Goal: Task Accomplishment & Management: Complete application form

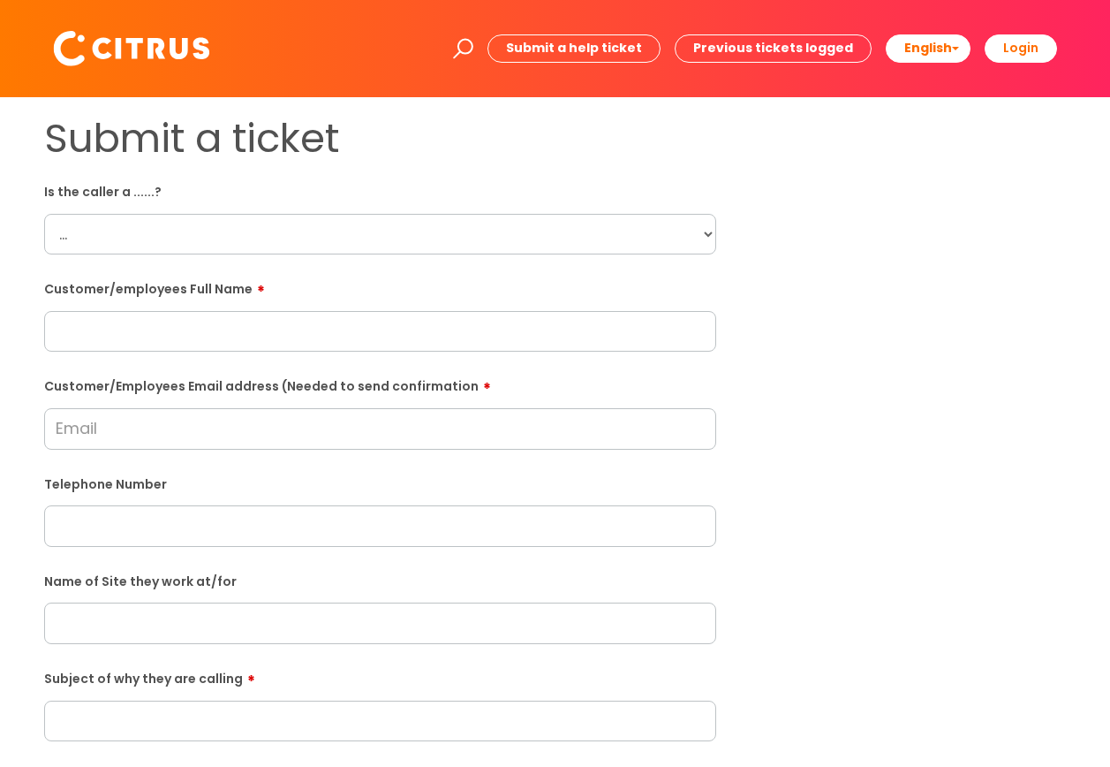
click at [65, 244] on select "... Citrus Customer Citrus Employee Contractor Supplier" at bounding box center [380, 234] width 672 height 41
select select "Citrus Employee"
click at [44, 214] on select "... Citrus Customer Citrus Employee Contractor Supplier" at bounding box center [380, 234] width 672 height 41
paste input "Denzel Darko"
type input "Denzel Darko"
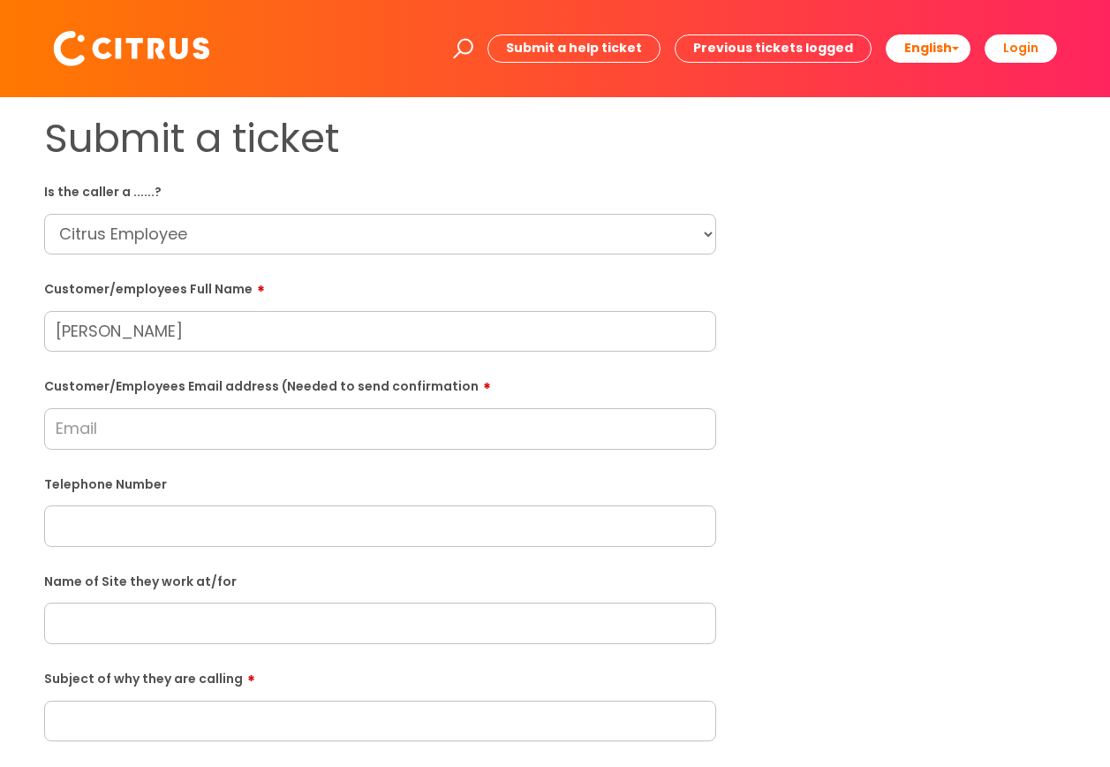
paste input "africagh94@gmail.com"
type input "africagh94@gmail.com"
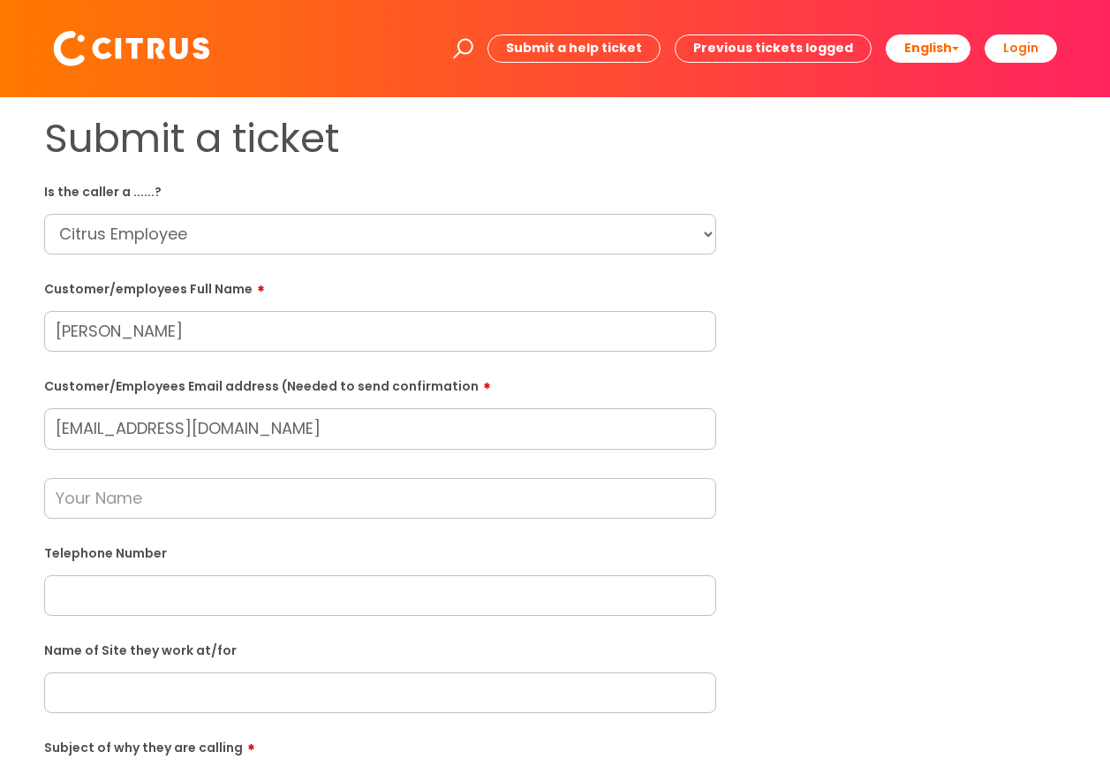
paste input "00447747443696"
type input "00447747443696"
click at [80, 496] on input "text" at bounding box center [380, 498] width 672 height 41
type input "Julie Glover"
click at [118, 689] on input "text" at bounding box center [380, 692] width 672 height 41
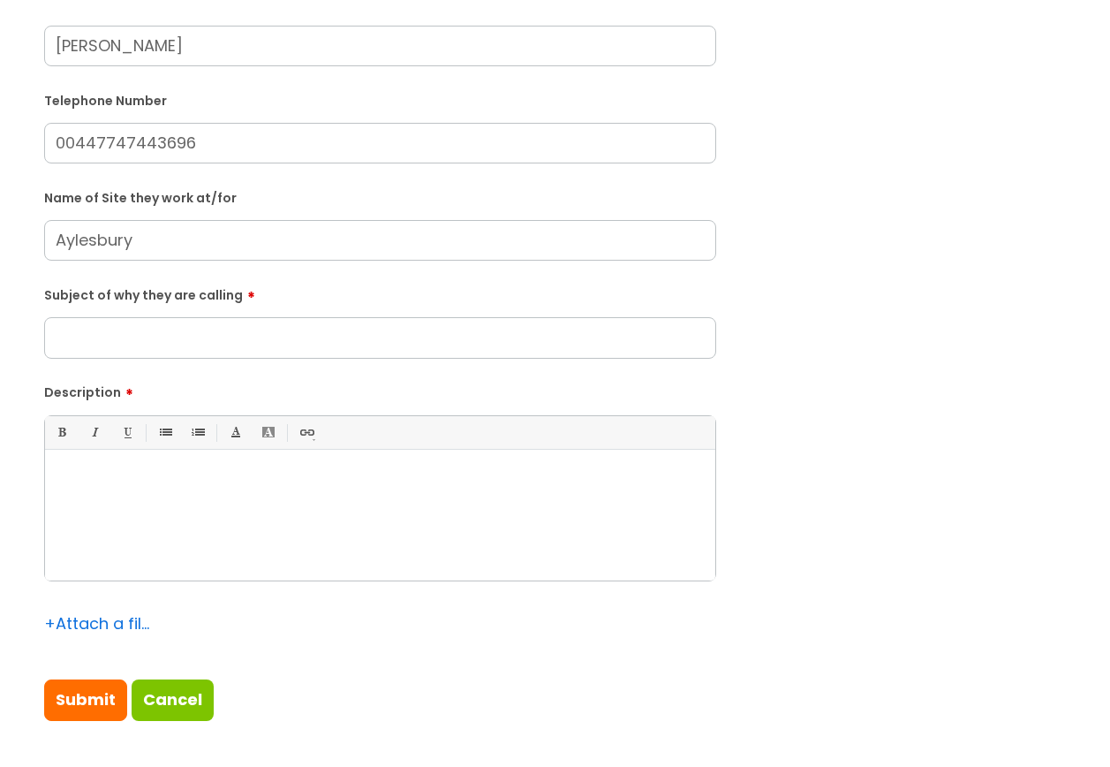
scroll to position [483, 0]
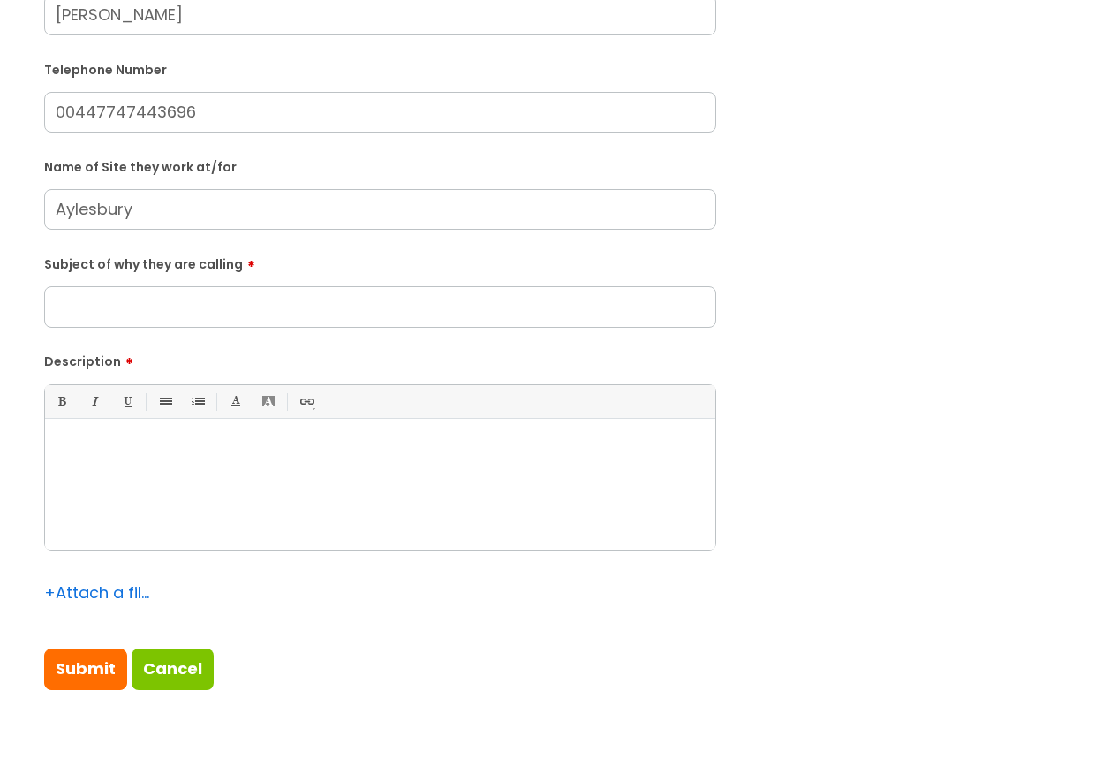
type input "Aylesbury"
click at [82, 314] on input "Subject of why they are calling" at bounding box center [380, 306] width 672 height 41
type input "He called to clock in"
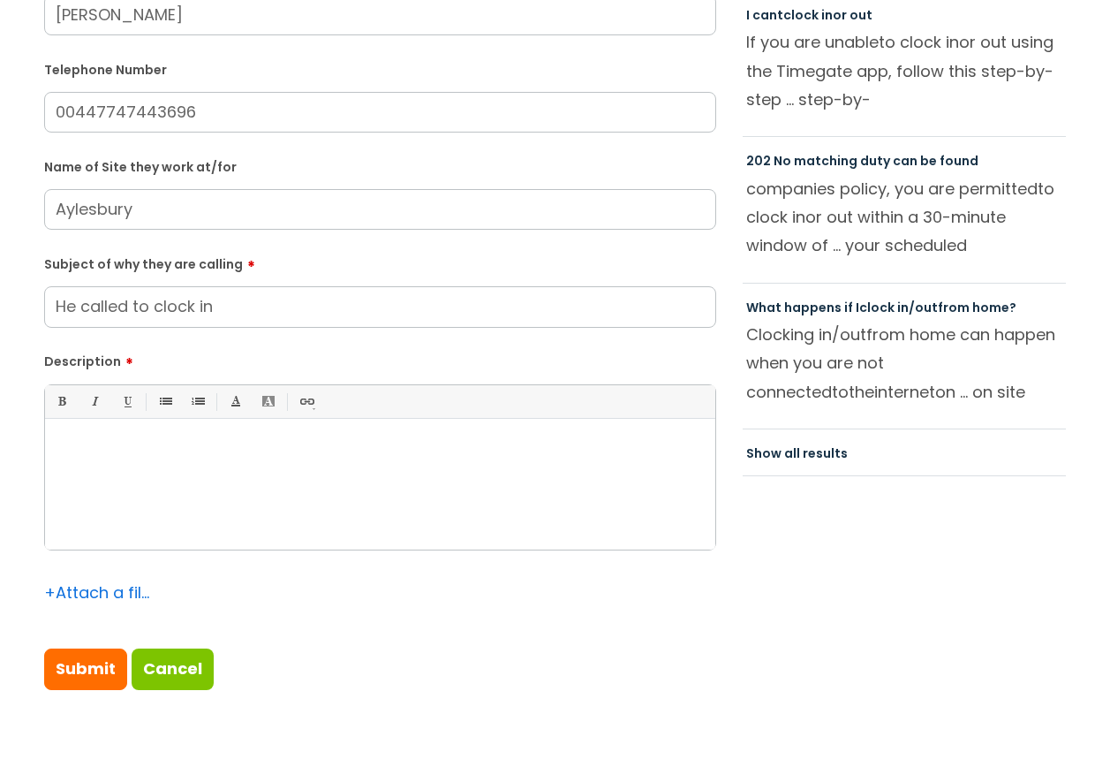
paste div
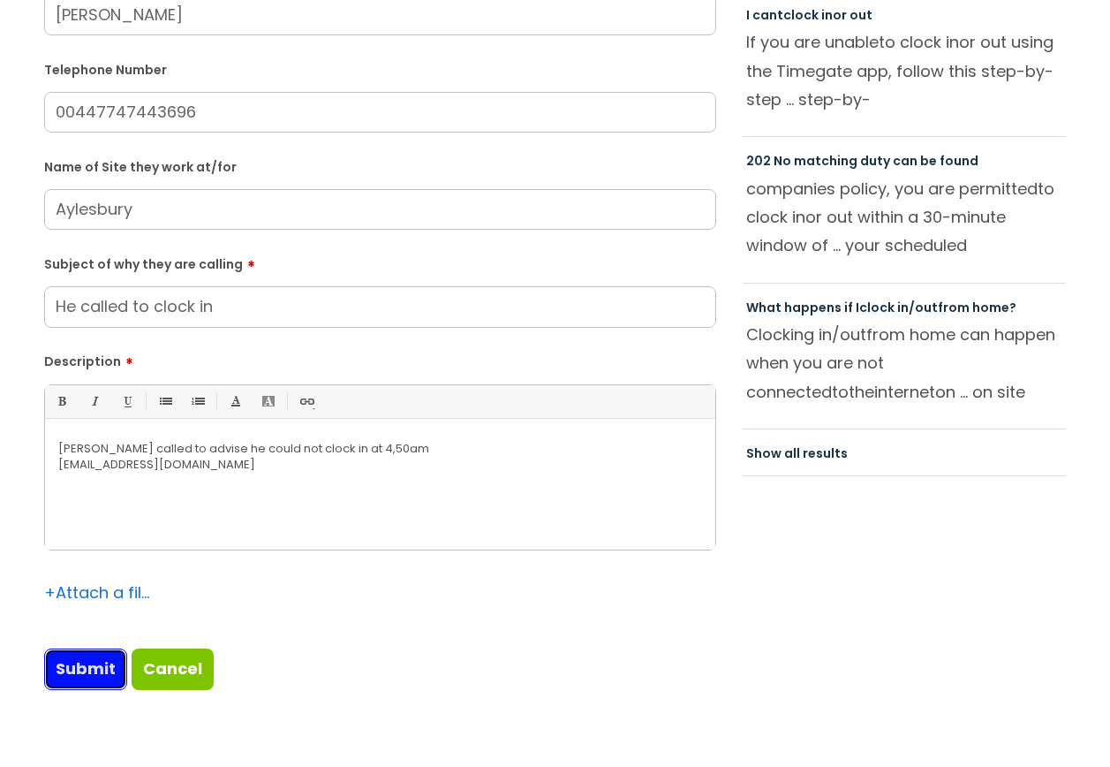
click at [89, 672] on input "Submit" at bounding box center [85, 668] width 83 height 41
type input "Please Wait..."
